Goal: Task Accomplishment & Management: Manage account settings

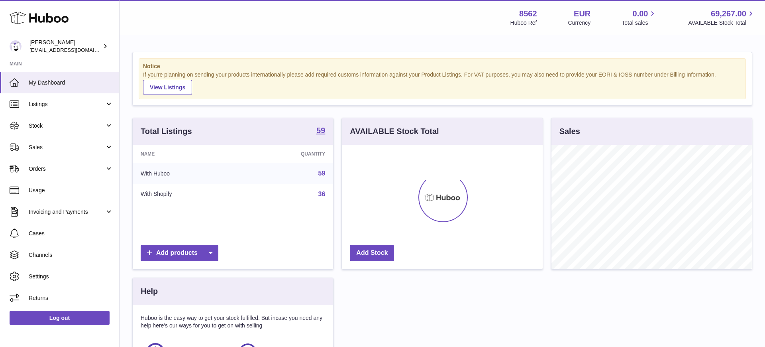
scroll to position [124, 201]
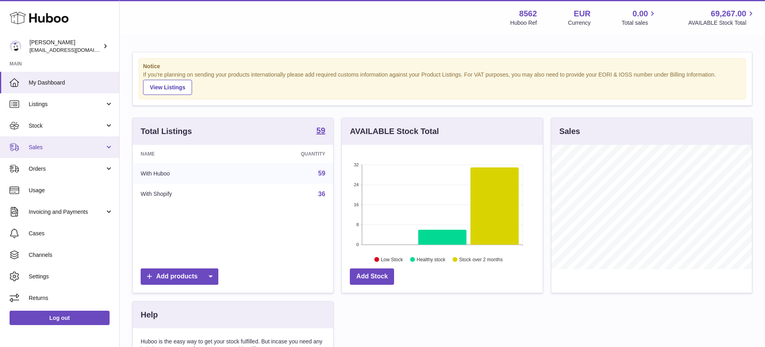
click at [55, 146] on span "Sales" at bounding box center [67, 147] width 76 height 8
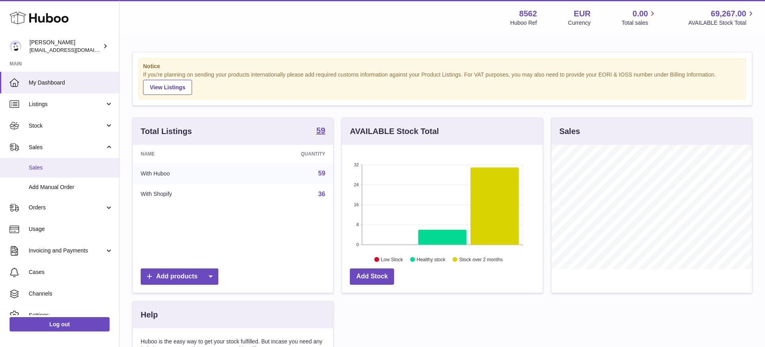
click at [49, 166] on span "Sales" at bounding box center [71, 168] width 84 height 8
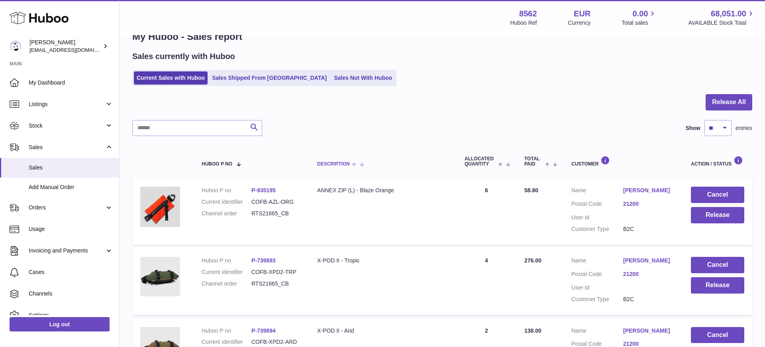
scroll to position [32, 0]
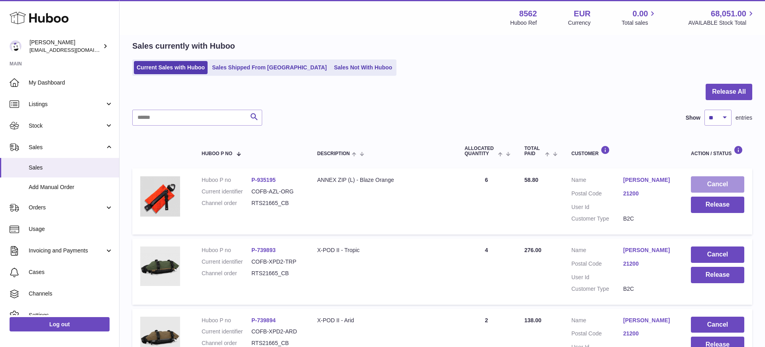
click at [721, 182] on button "Cancel" at bounding box center [717, 184] width 53 height 16
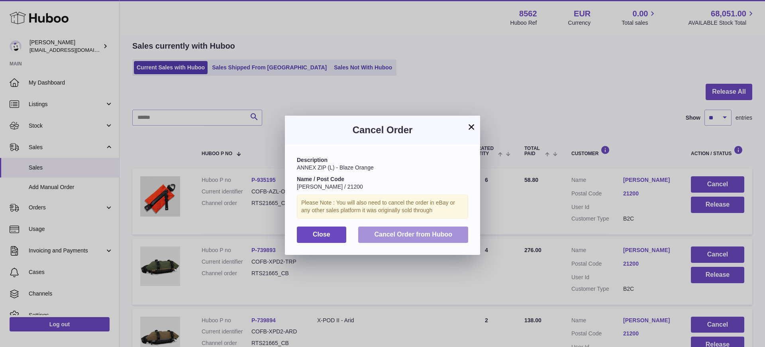
click at [383, 235] on span "Cancel Order from Huboo" at bounding box center [413, 234] width 78 height 7
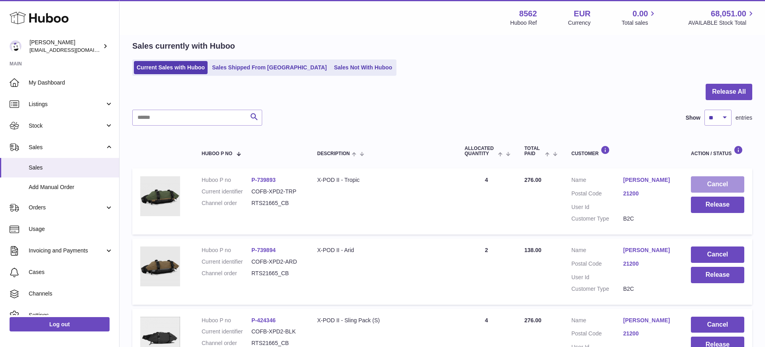
click at [708, 181] on button "Cancel" at bounding box center [717, 184] width 53 height 16
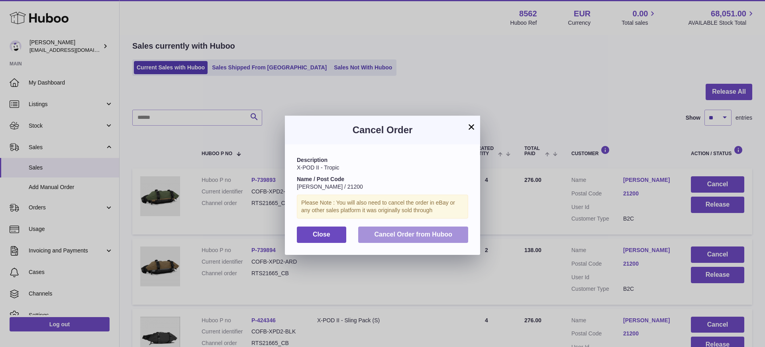
click at [415, 232] on span "Cancel Order from Huboo" at bounding box center [413, 234] width 78 height 7
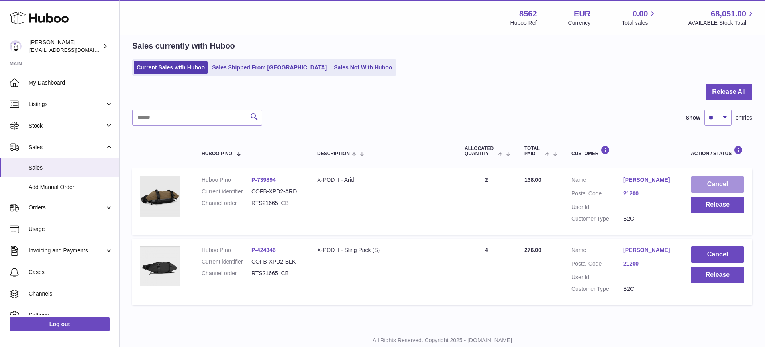
click at [724, 186] on button "Cancel" at bounding box center [717, 184] width 53 height 16
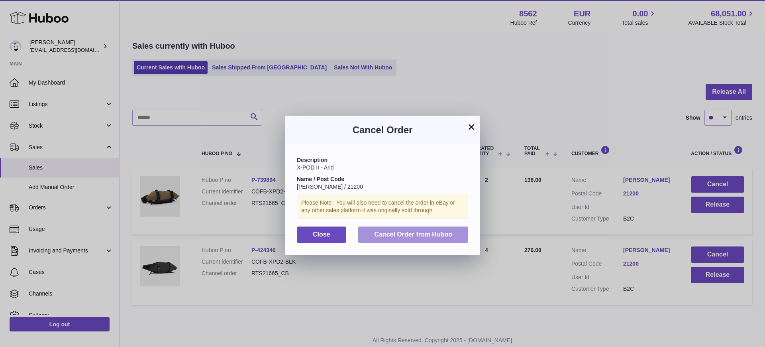
click at [390, 234] on span "Cancel Order from Huboo" at bounding box center [413, 234] width 78 height 7
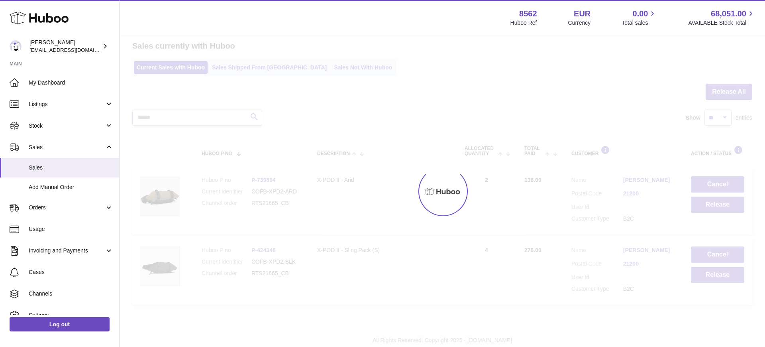
scroll to position [0, 0]
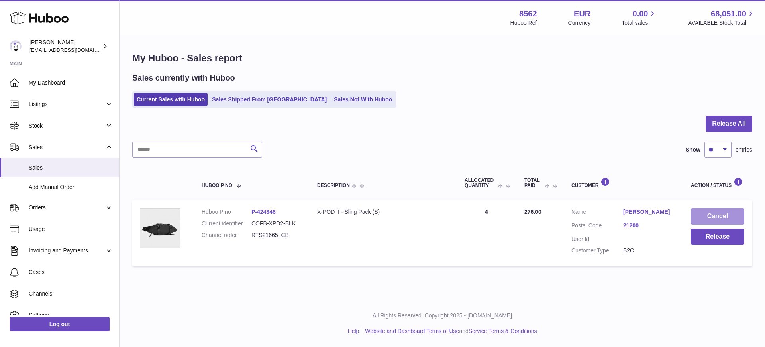
click at [715, 215] on button "Cancel" at bounding box center [717, 216] width 53 height 16
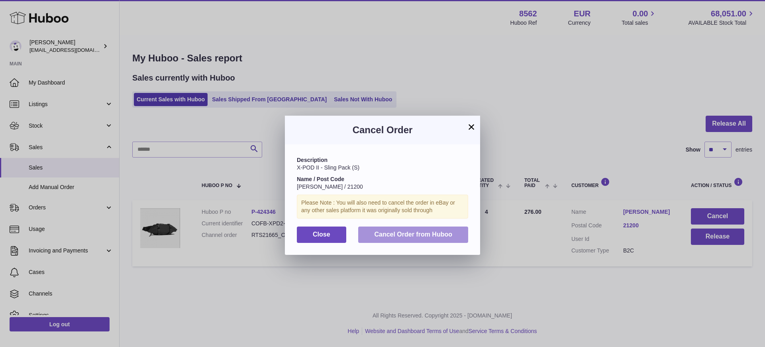
click at [382, 232] on span "Cancel Order from Huboo" at bounding box center [413, 234] width 78 height 7
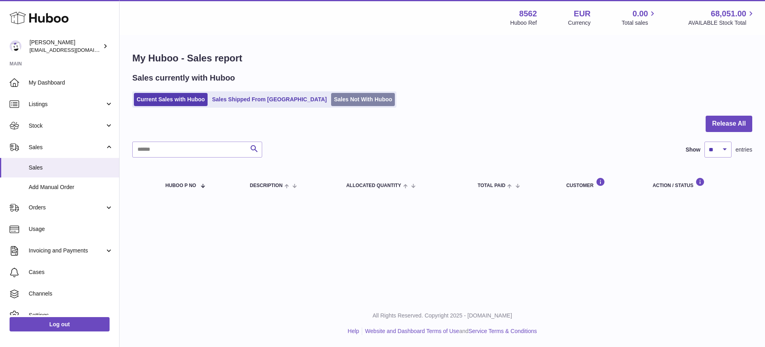
click at [331, 102] on link "Sales Not With Huboo" at bounding box center [363, 99] width 64 height 13
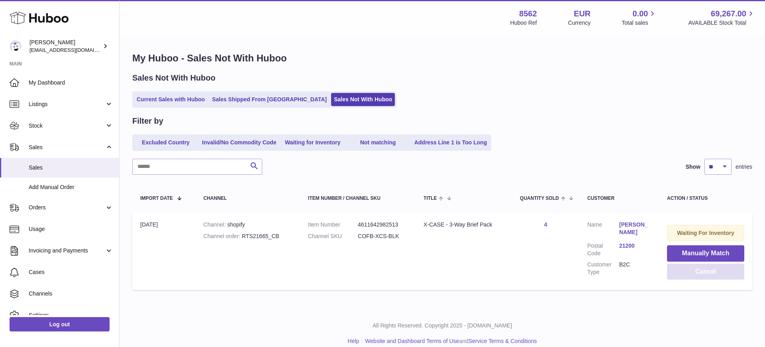
click at [696, 271] on button "Cancel" at bounding box center [705, 271] width 77 height 16
